Goal: Task Accomplishment & Management: Manage account settings

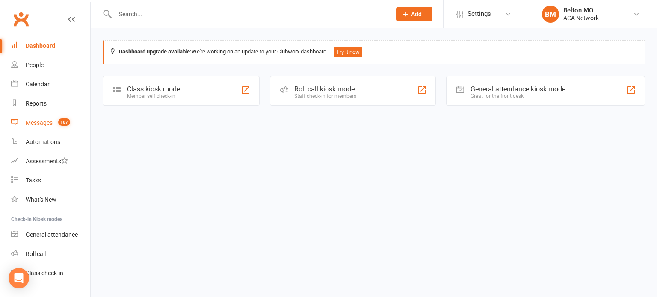
click at [40, 126] on div "Messages" at bounding box center [39, 122] width 27 height 7
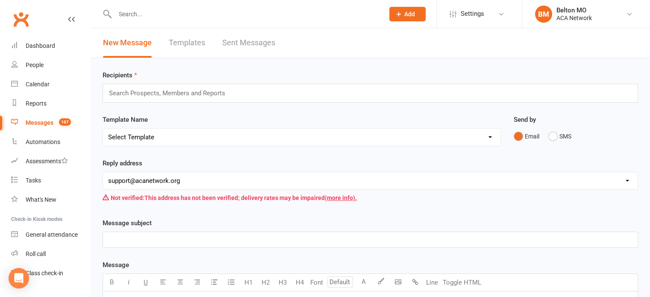
click at [238, 42] on link "Sent Messages" at bounding box center [248, 43] width 53 height 30
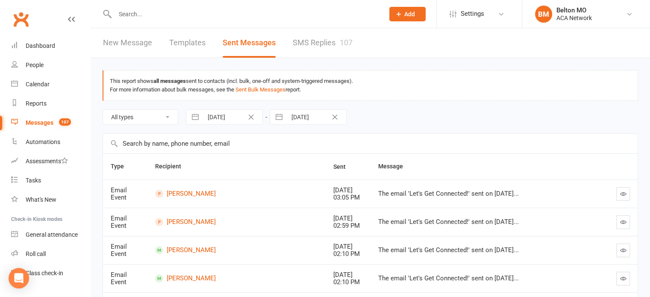
click at [314, 41] on link "SMS Replies 107" at bounding box center [323, 43] width 60 height 30
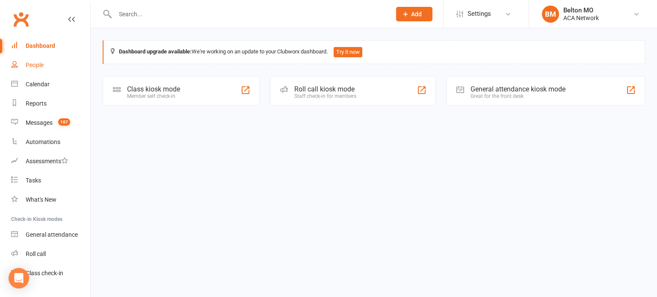
click at [34, 66] on div "People" at bounding box center [35, 65] width 18 height 7
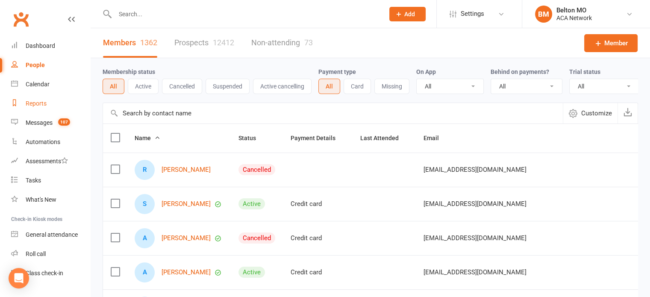
click at [36, 102] on div "Reports" at bounding box center [36, 103] width 21 height 7
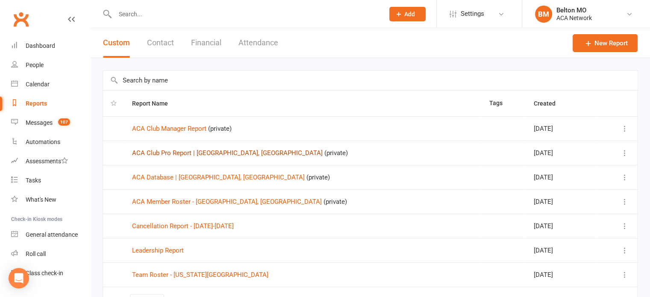
click at [180, 151] on link "ACA Club Pro Report | [GEOGRAPHIC_DATA], [GEOGRAPHIC_DATA]" at bounding box center [227, 153] width 191 height 8
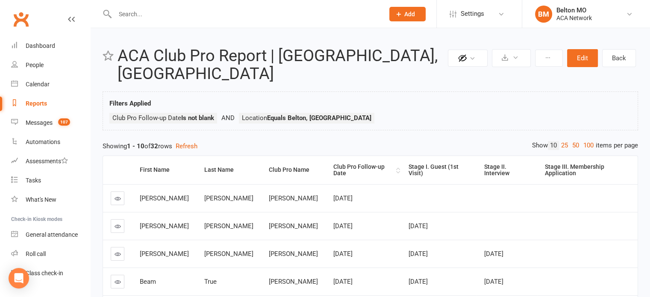
click at [334, 164] on div "Club Pro Follow-up Date" at bounding box center [364, 170] width 61 height 13
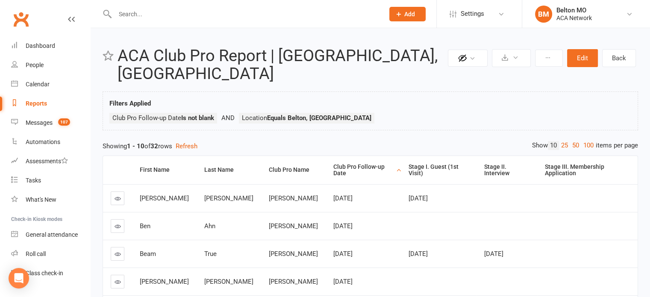
click at [334, 164] on div "Club Pro Follow-up Date" at bounding box center [364, 170] width 61 height 13
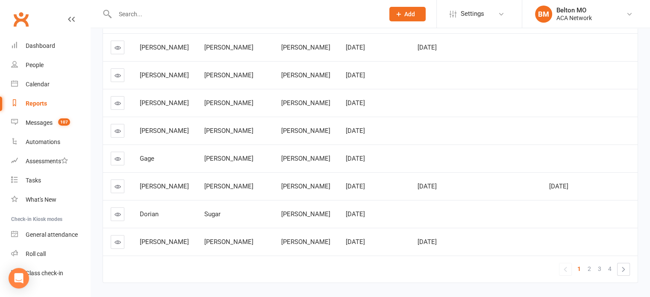
scroll to position [211, 0]
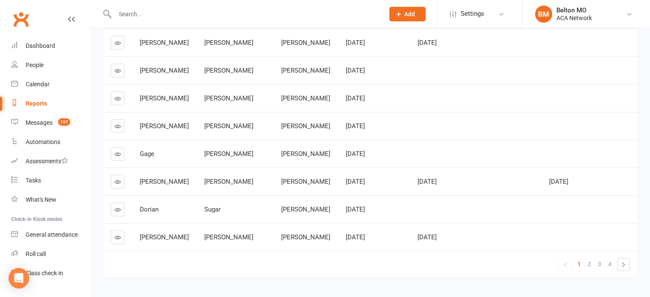
click at [119, 179] on icon at bounding box center [118, 182] width 6 height 6
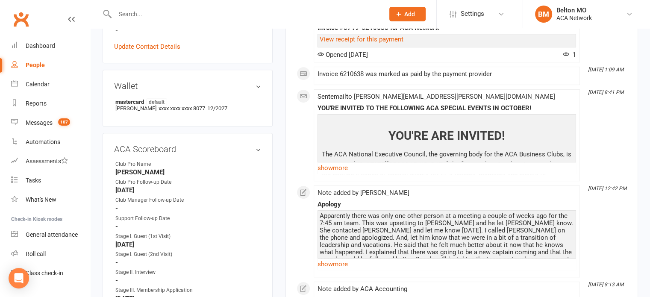
scroll to position [444, 0]
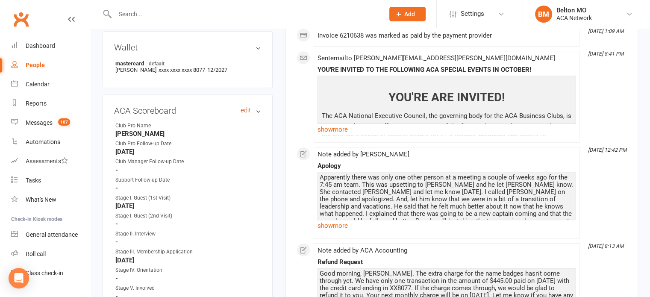
click at [242, 107] on link "edit" at bounding box center [246, 110] width 10 height 7
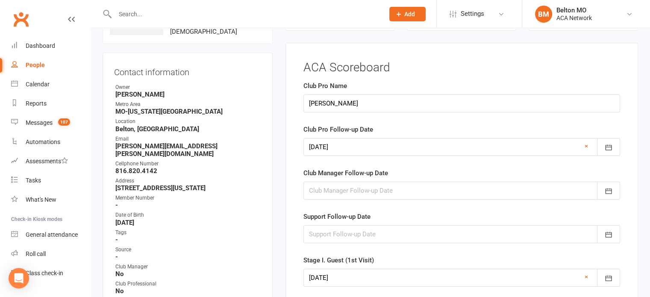
scroll to position [76, 0]
click at [587, 147] on link "×" at bounding box center [586, 147] width 3 height 10
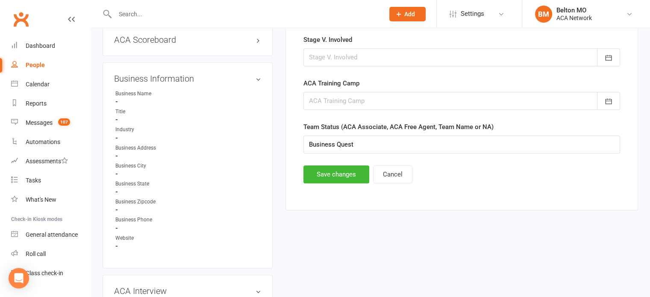
scroll to position [523, 0]
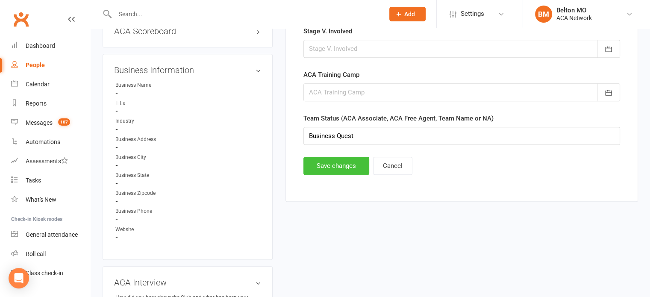
click at [346, 165] on button "Save changes" at bounding box center [337, 166] width 66 height 18
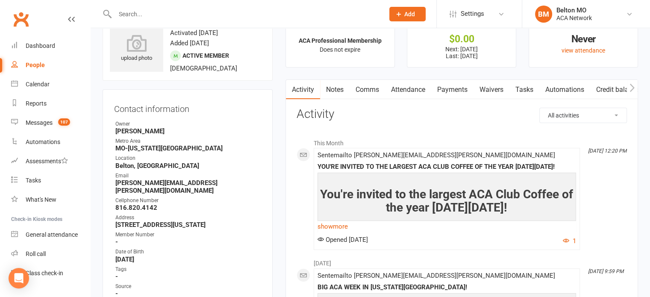
scroll to position [0, 0]
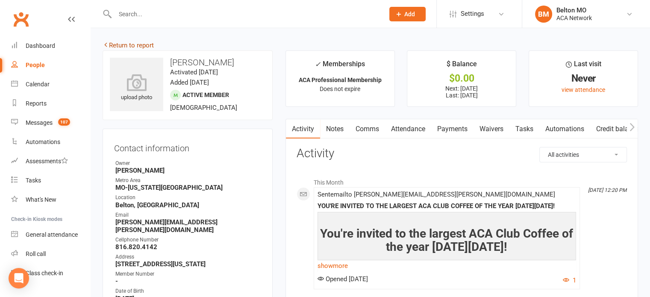
click at [129, 44] on link "Return to report" at bounding box center [128, 45] width 51 height 8
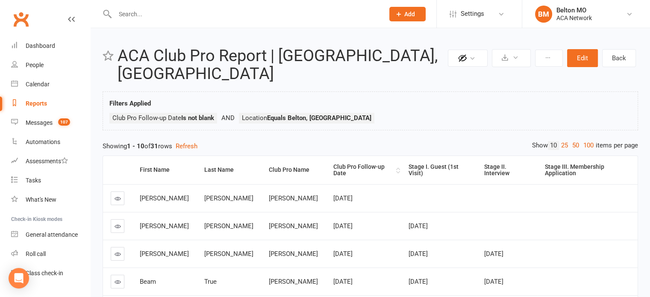
click at [337, 164] on div "Club Pro Follow-up Date" at bounding box center [364, 170] width 61 height 13
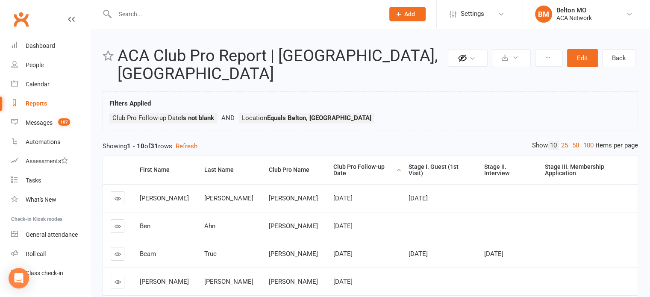
click at [337, 164] on div "Club Pro Follow-up Date" at bounding box center [364, 170] width 61 height 13
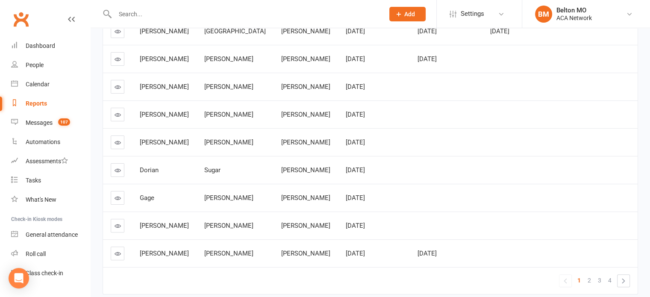
scroll to position [211, 0]
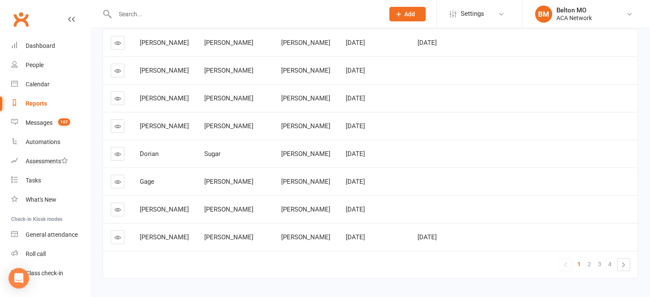
click at [116, 234] on icon at bounding box center [118, 237] width 6 height 6
